Goal: Task Accomplishment & Management: Manage account settings

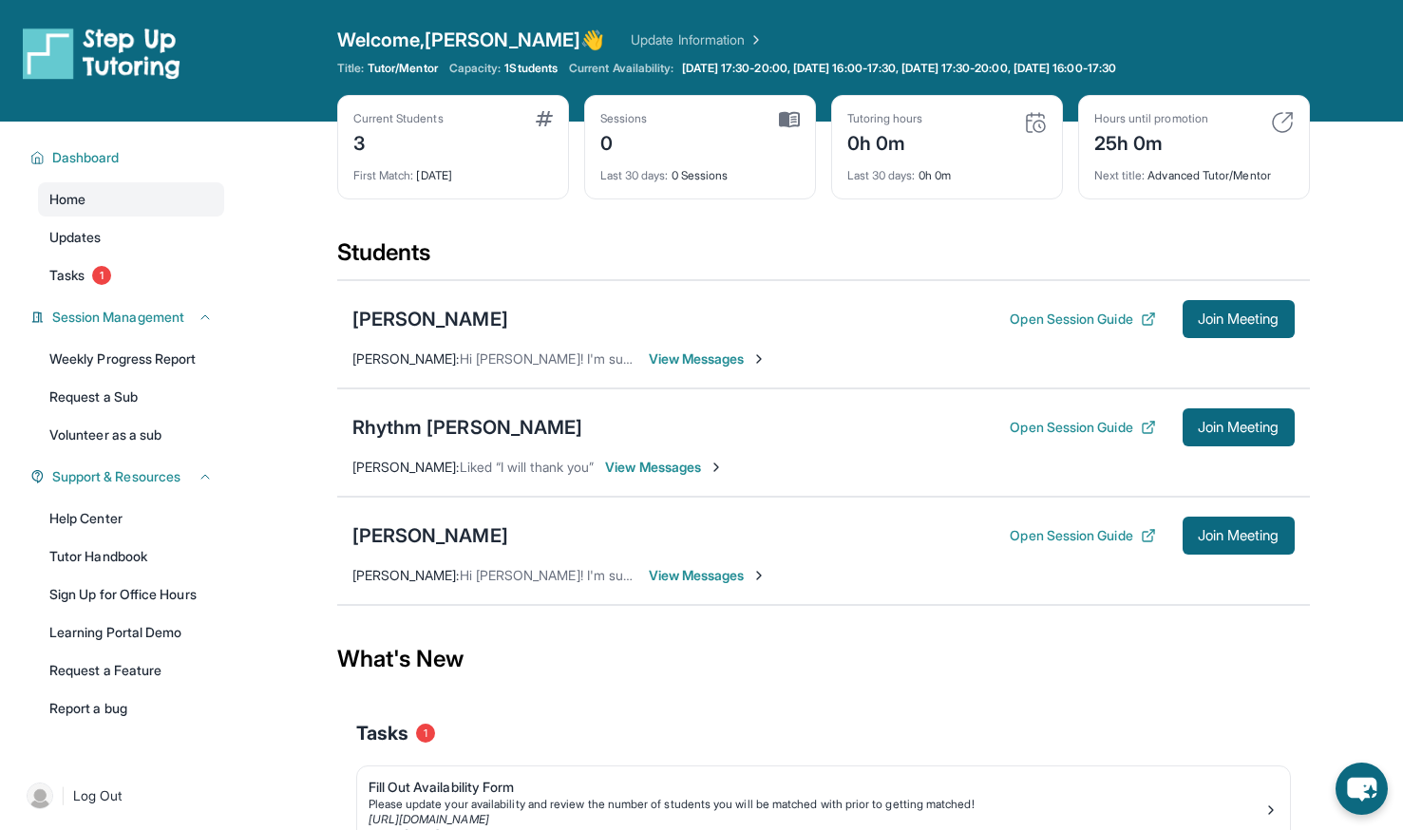
click at [912, 212] on div "Current Students 3 First Match : 4 days ago Sessions 0 Last 30 days : 0 Session…" at bounding box center [823, 166] width 973 height 142
click at [141, 274] on link "Tasks 1" at bounding box center [131, 275] width 186 height 34
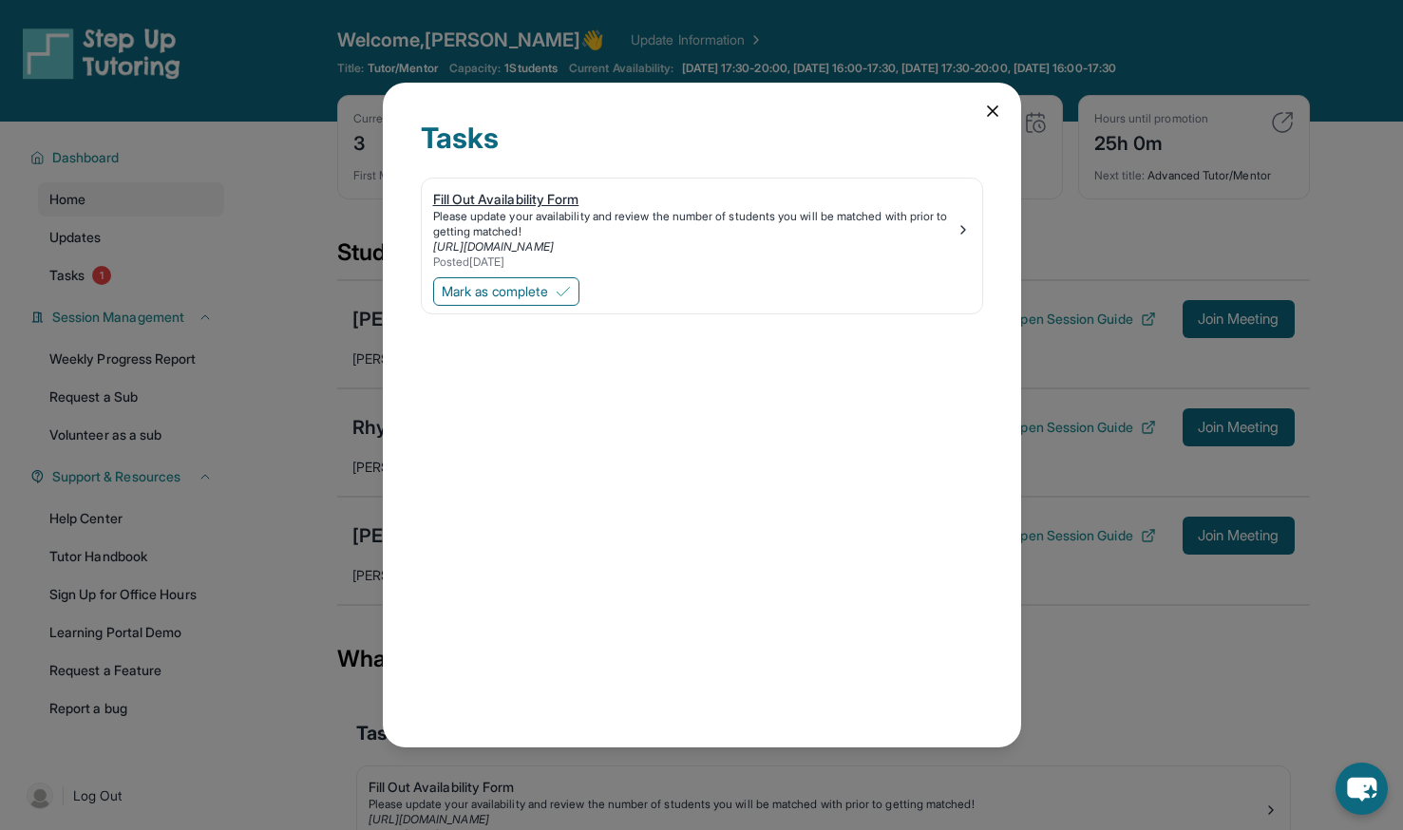
click at [554, 246] on link "https://form.stepuptutoring.org/pso6dm" at bounding box center [493, 246] width 121 height 14
click at [547, 302] on button "Mark as complete" at bounding box center [506, 291] width 146 height 28
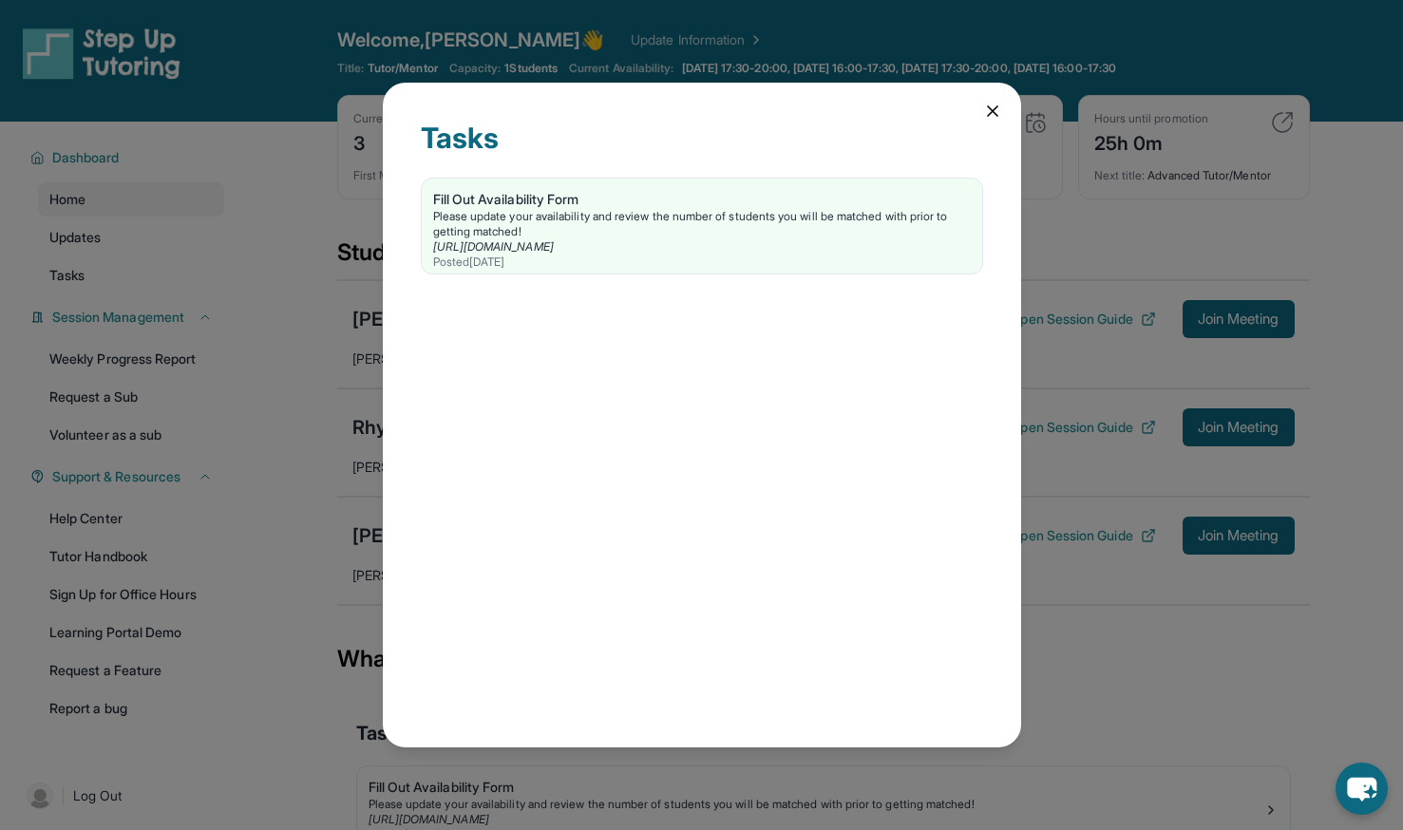
click at [987, 111] on icon at bounding box center [992, 111] width 19 height 19
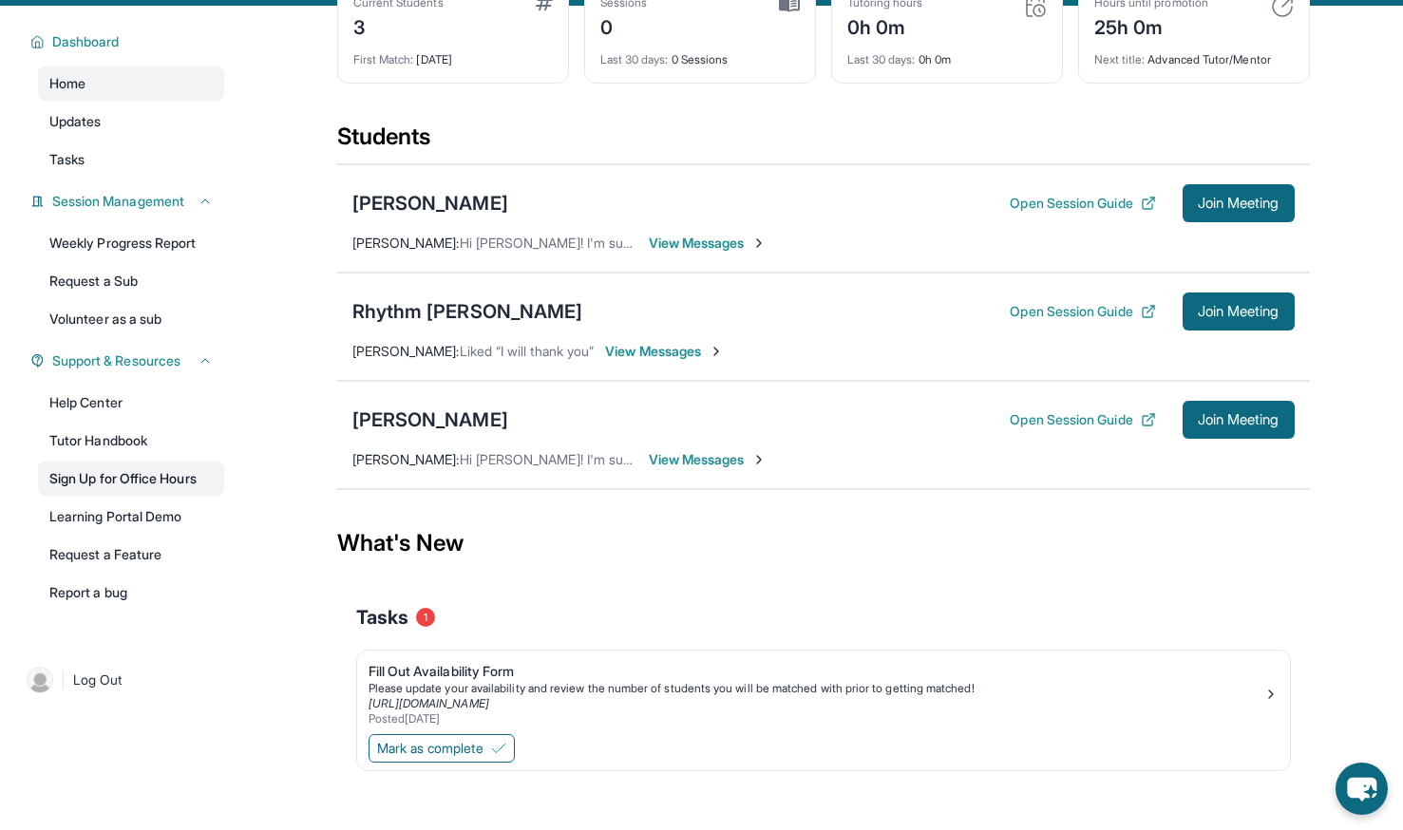
scroll to position [117, 0]
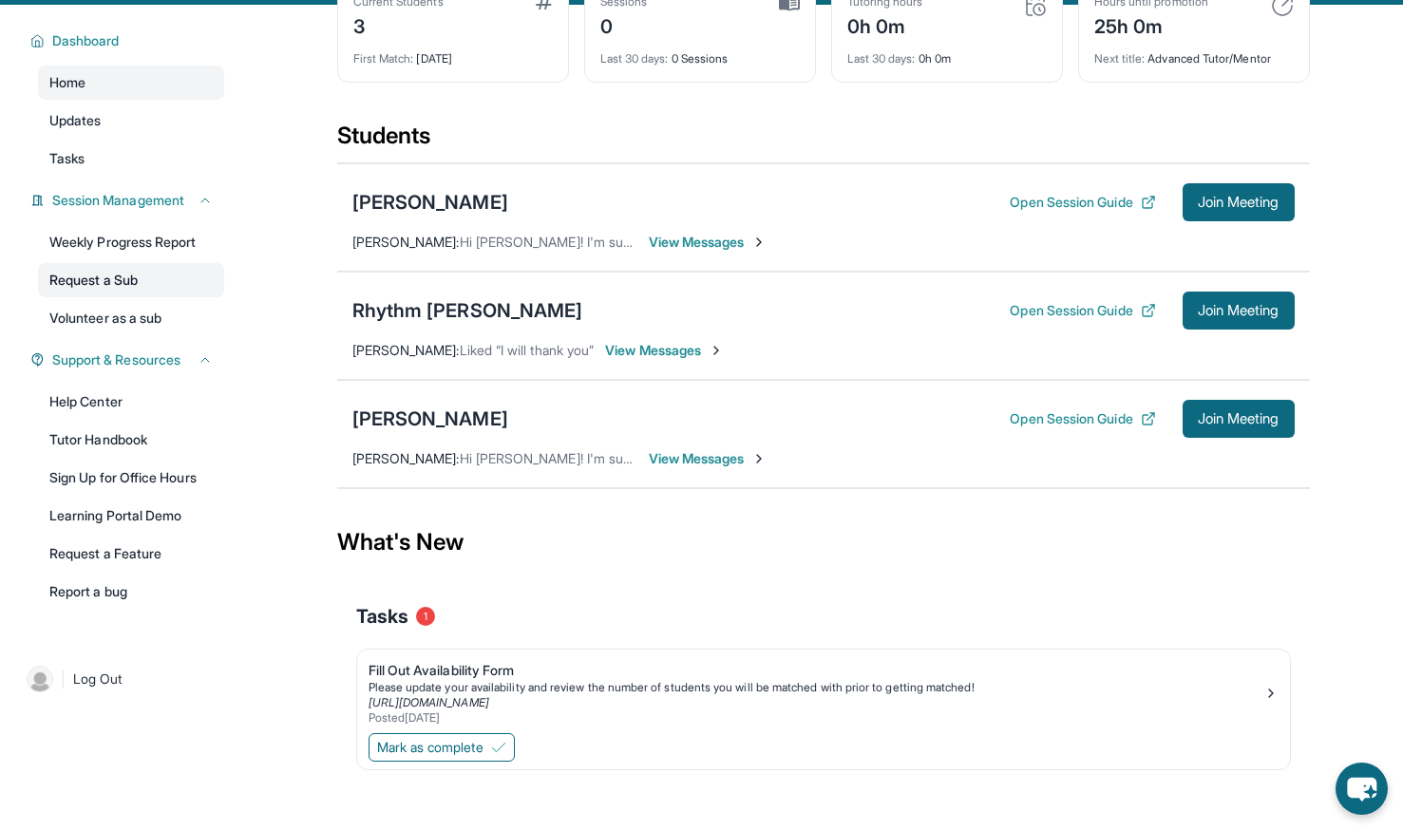
click at [129, 282] on link "Request a Sub" at bounding box center [131, 280] width 186 height 34
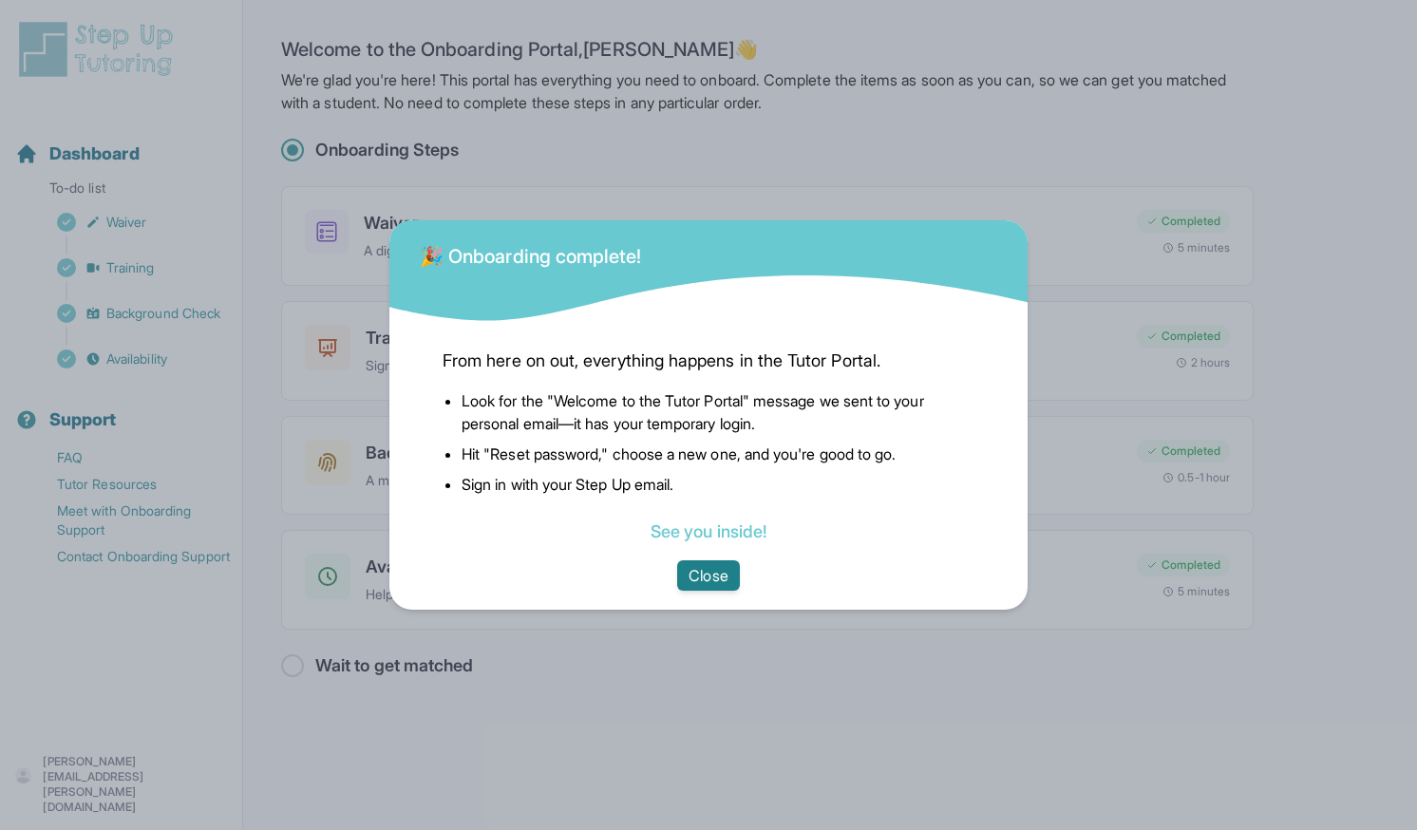
click at [715, 577] on button "Close" at bounding box center [708, 575] width 62 height 30
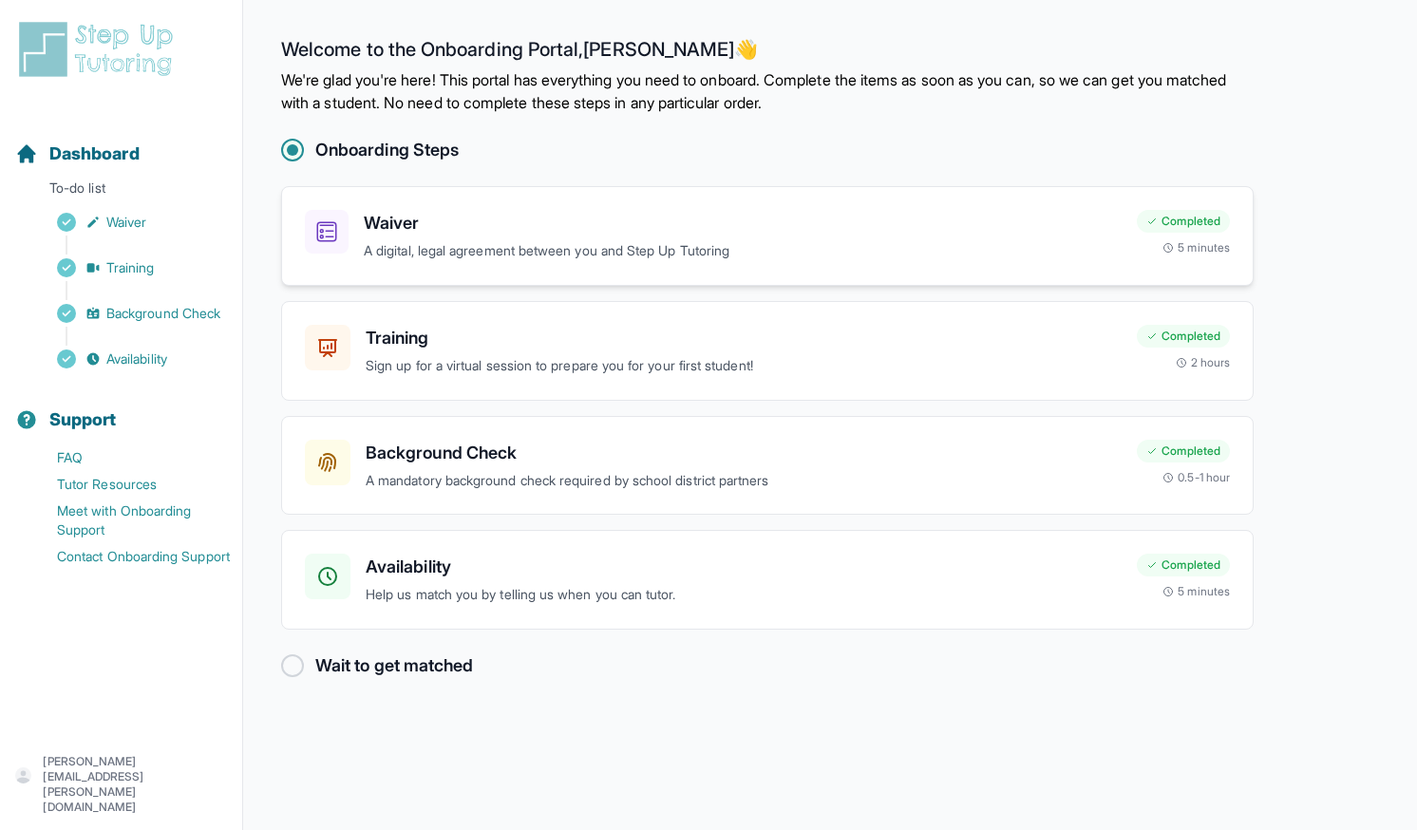
click at [451, 242] on p "A digital, legal agreement between you and Step Up Tutoring" at bounding box center [743, 251] width 758 height 22
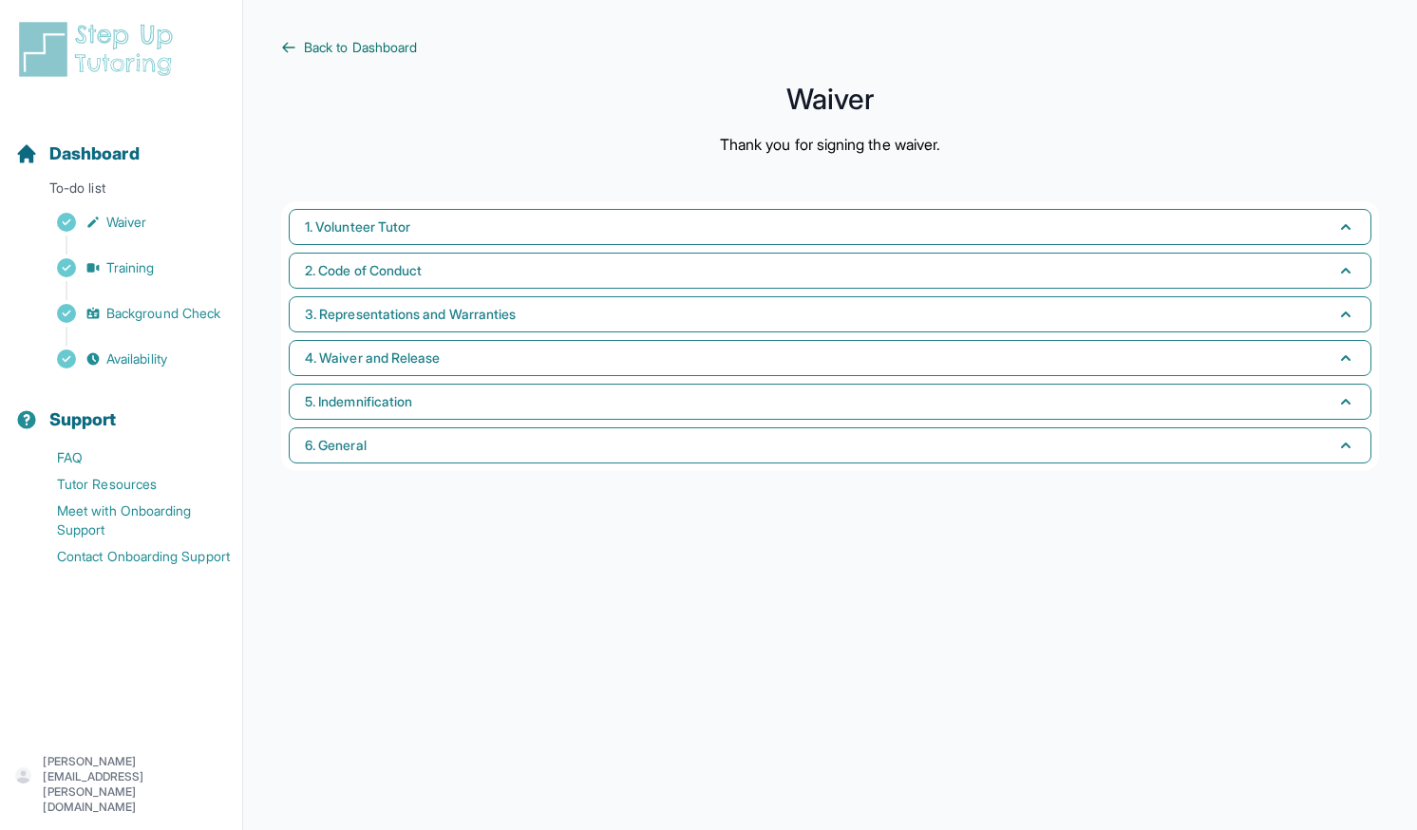
click at [285, 48] on icon at bounding box center [288, 47] width 15 height 15
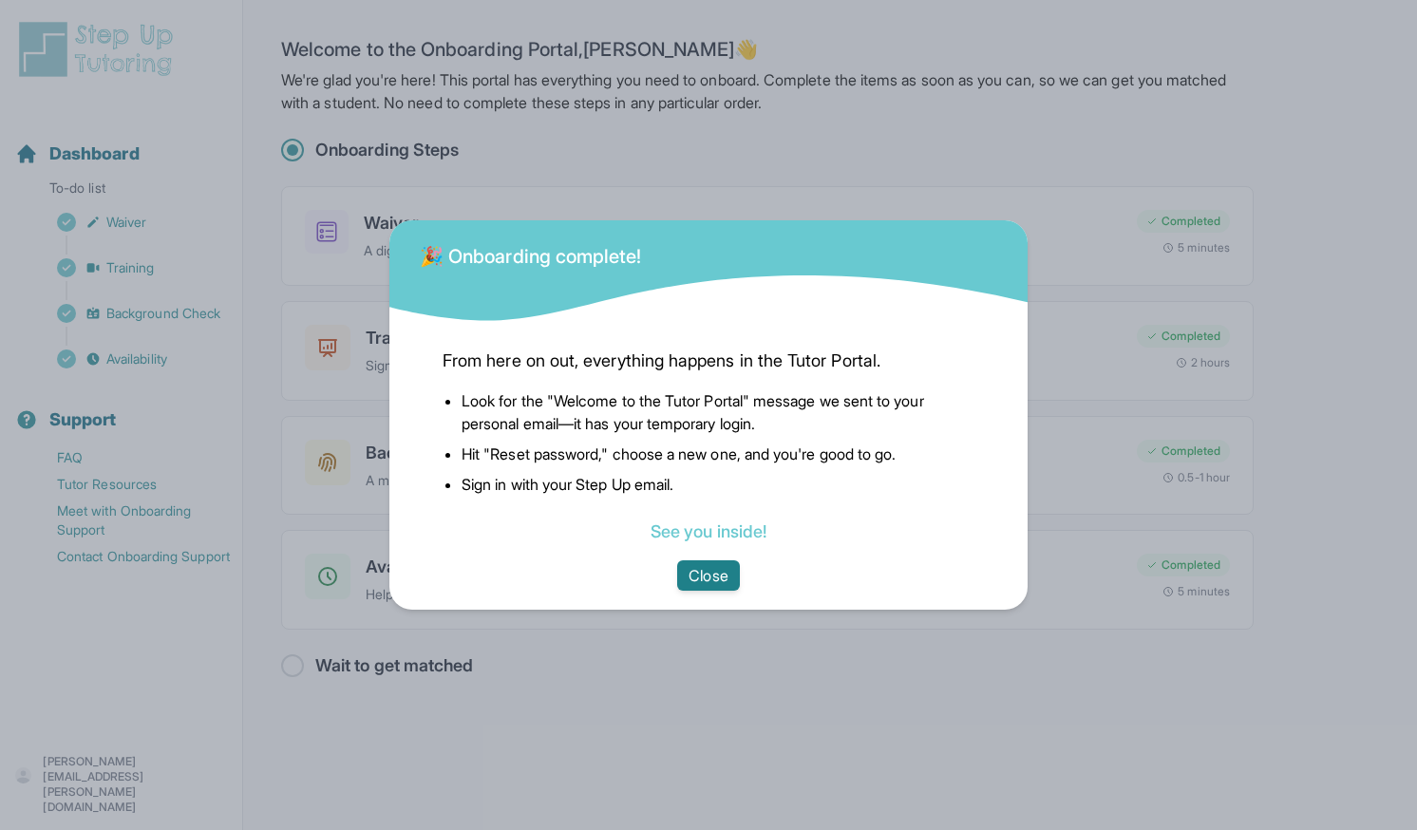
click at [705, 567] on button "Close" at bounding box center [708, 575] width 62 height 30
